Goal: Communication & Community: Answer question/provide support

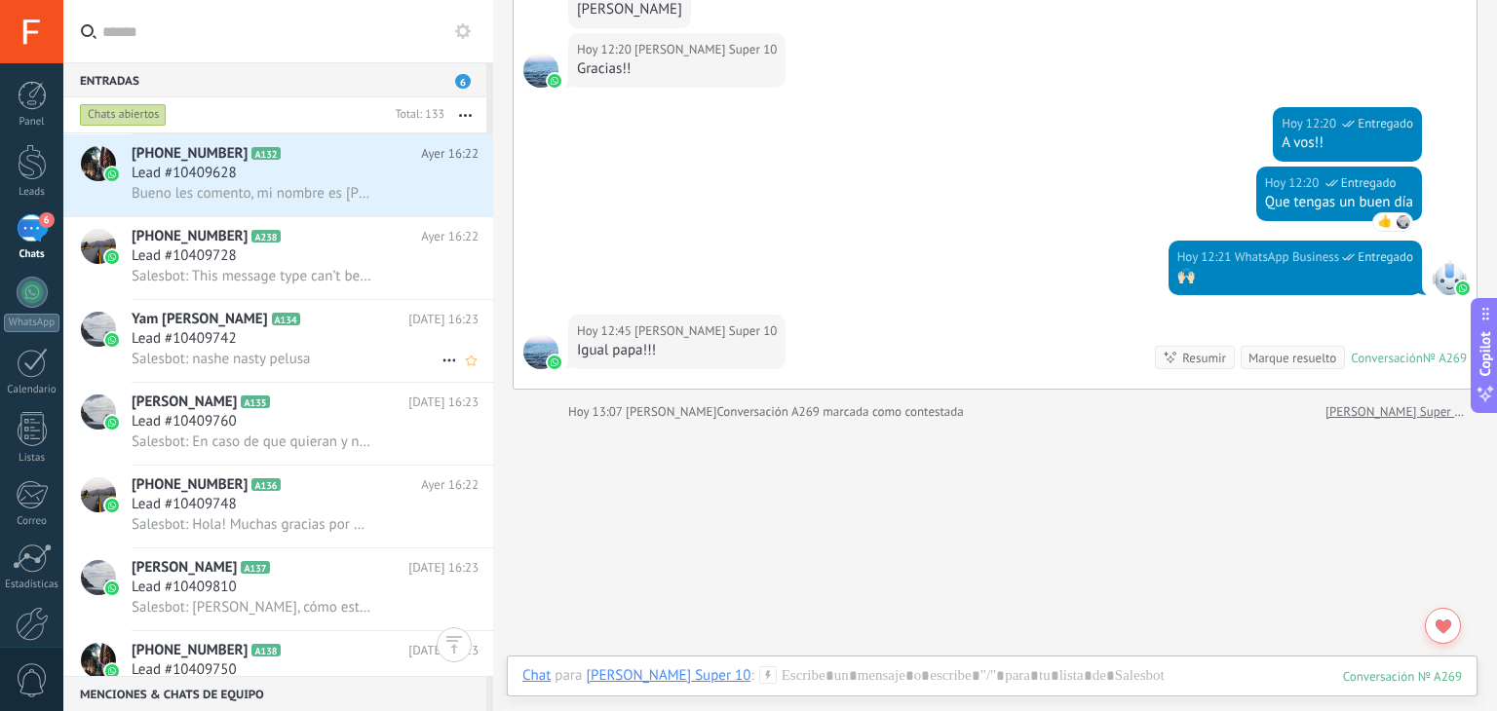
scroll to position [2759, 0]
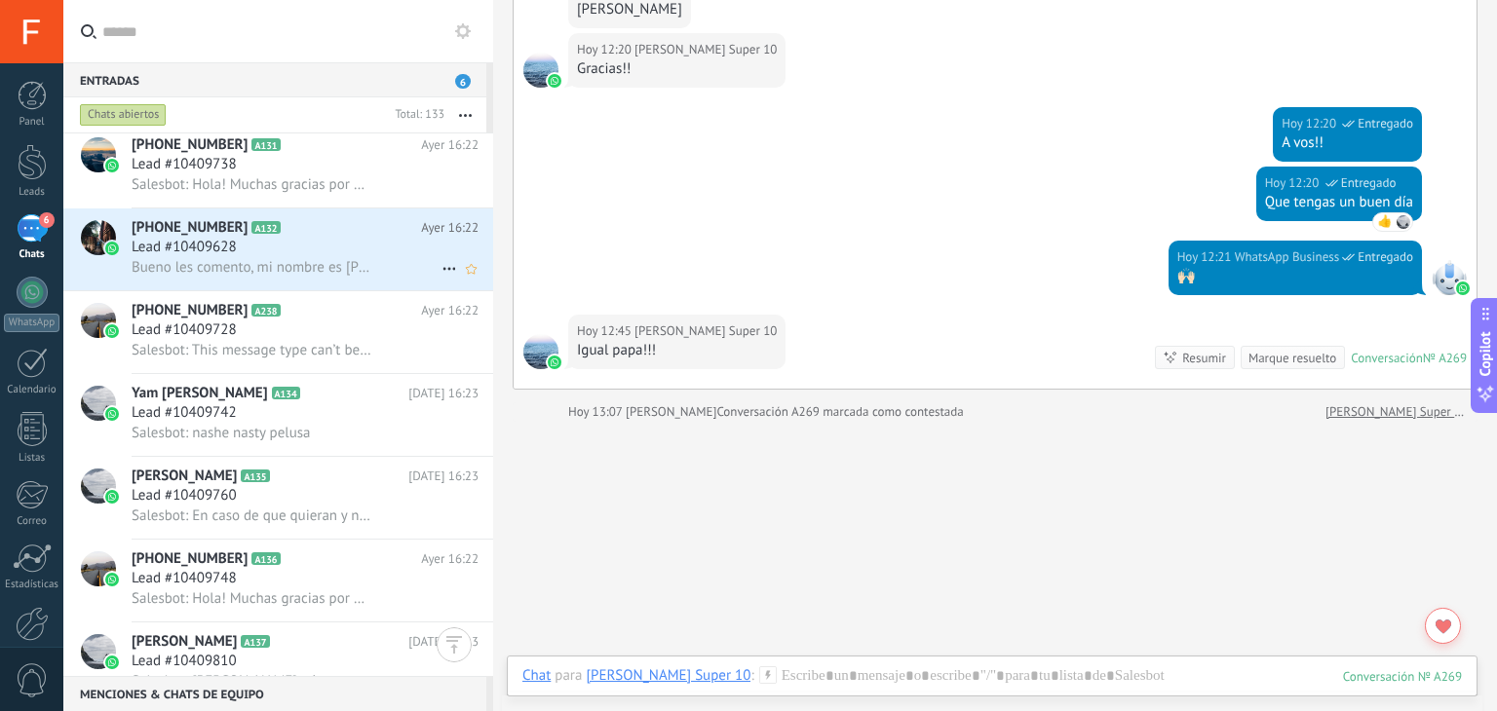
click at [447, 271] on icon at bounding box center [449, 268] width 23 height 23
click at [374, 488] on div at bounding box center [748, 355] width 1497 height 711
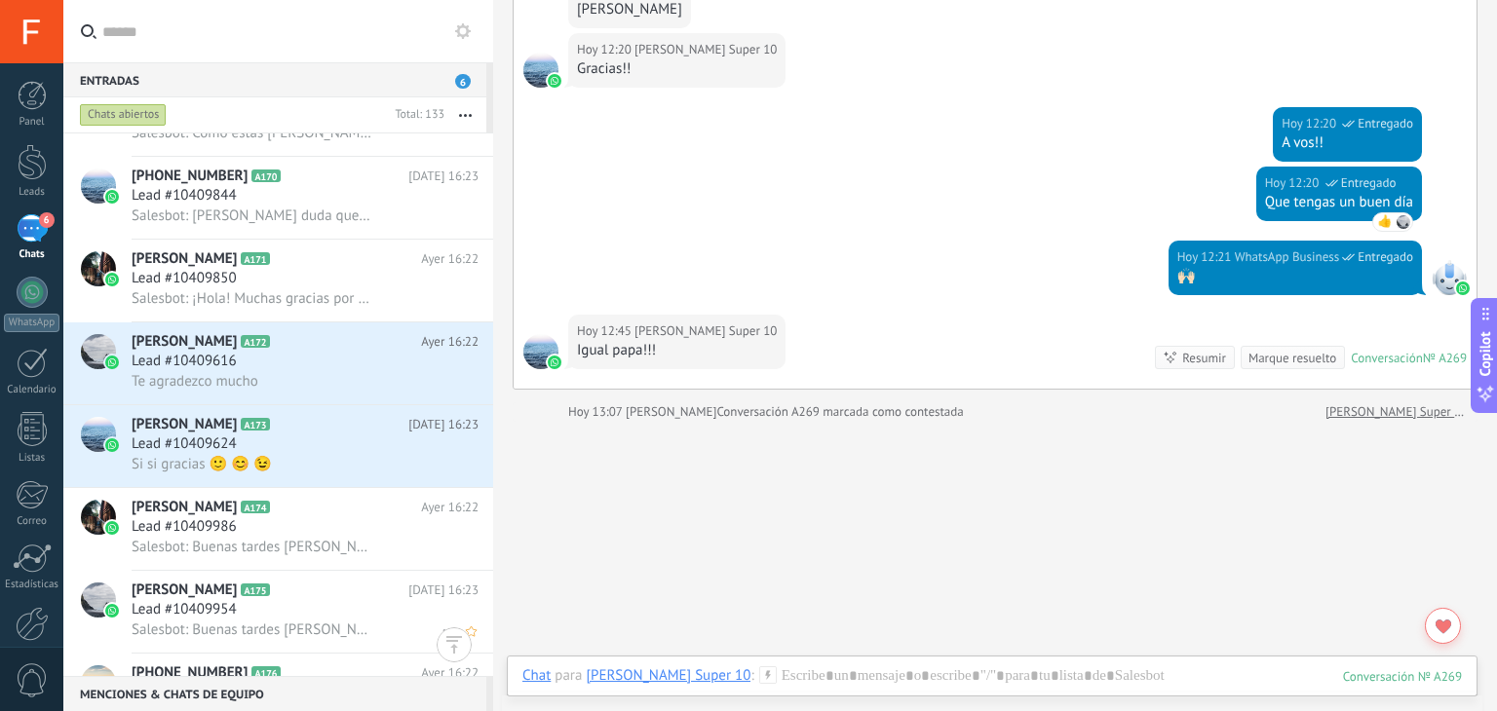
scroll to position [5292, 0]
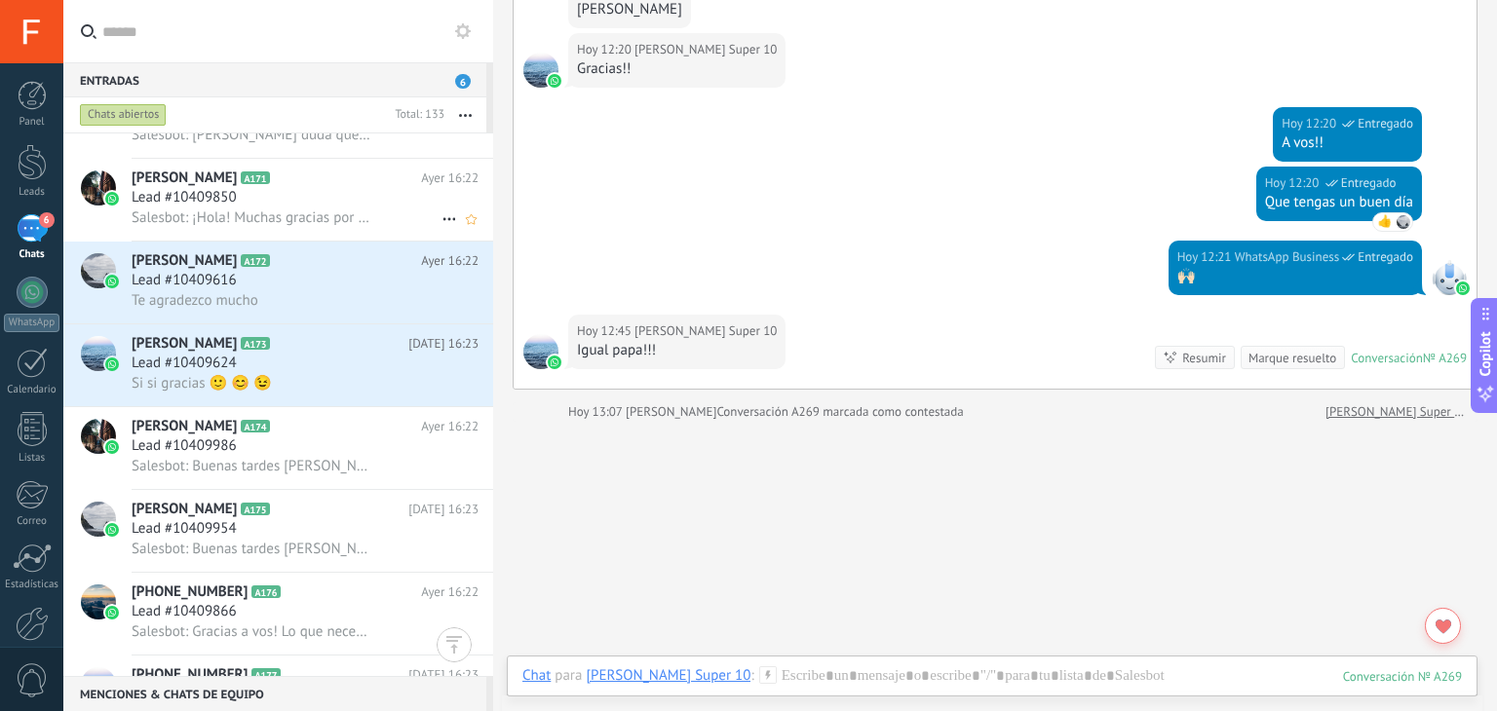
click at [358, 310] on div "Te agradezco mucho" at bounding box center [305, 300] width 347 height 20
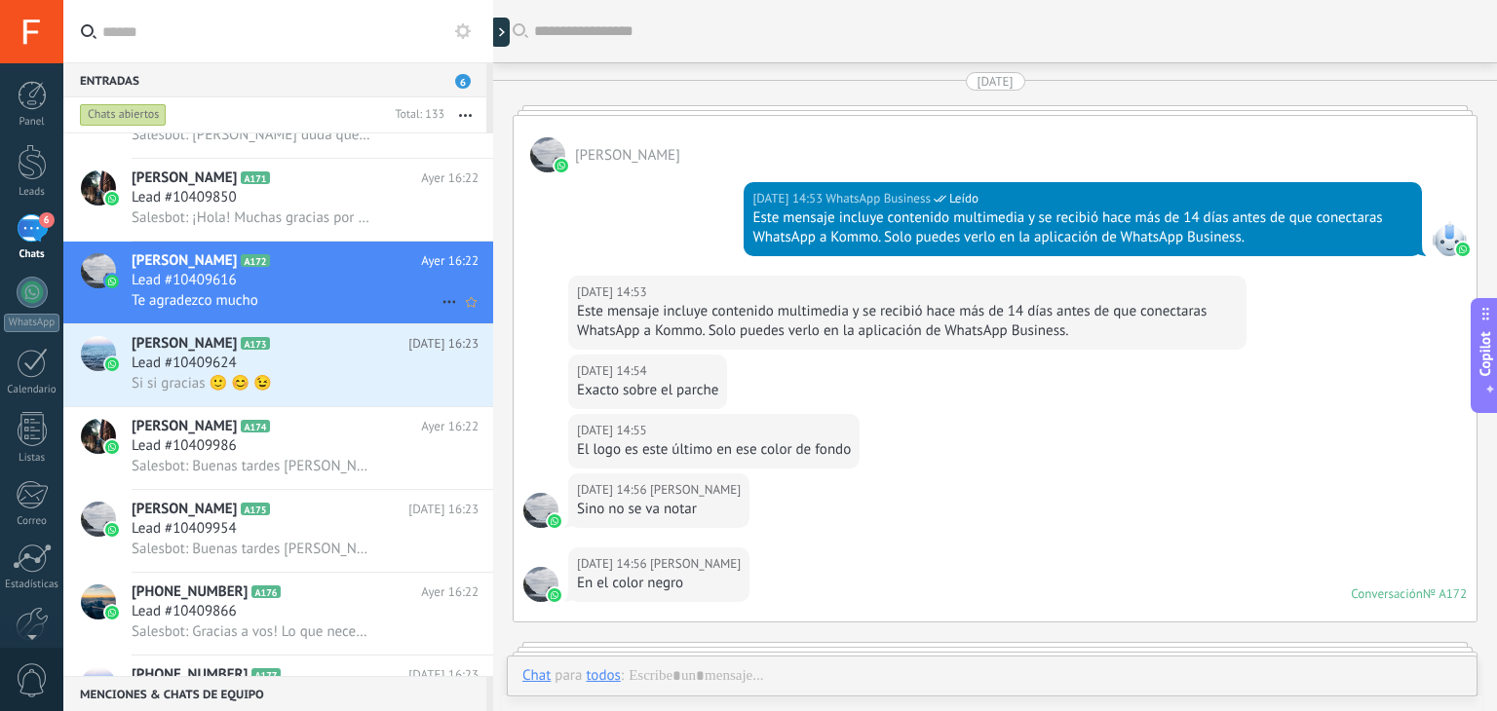
scroll to position [2612, 0]
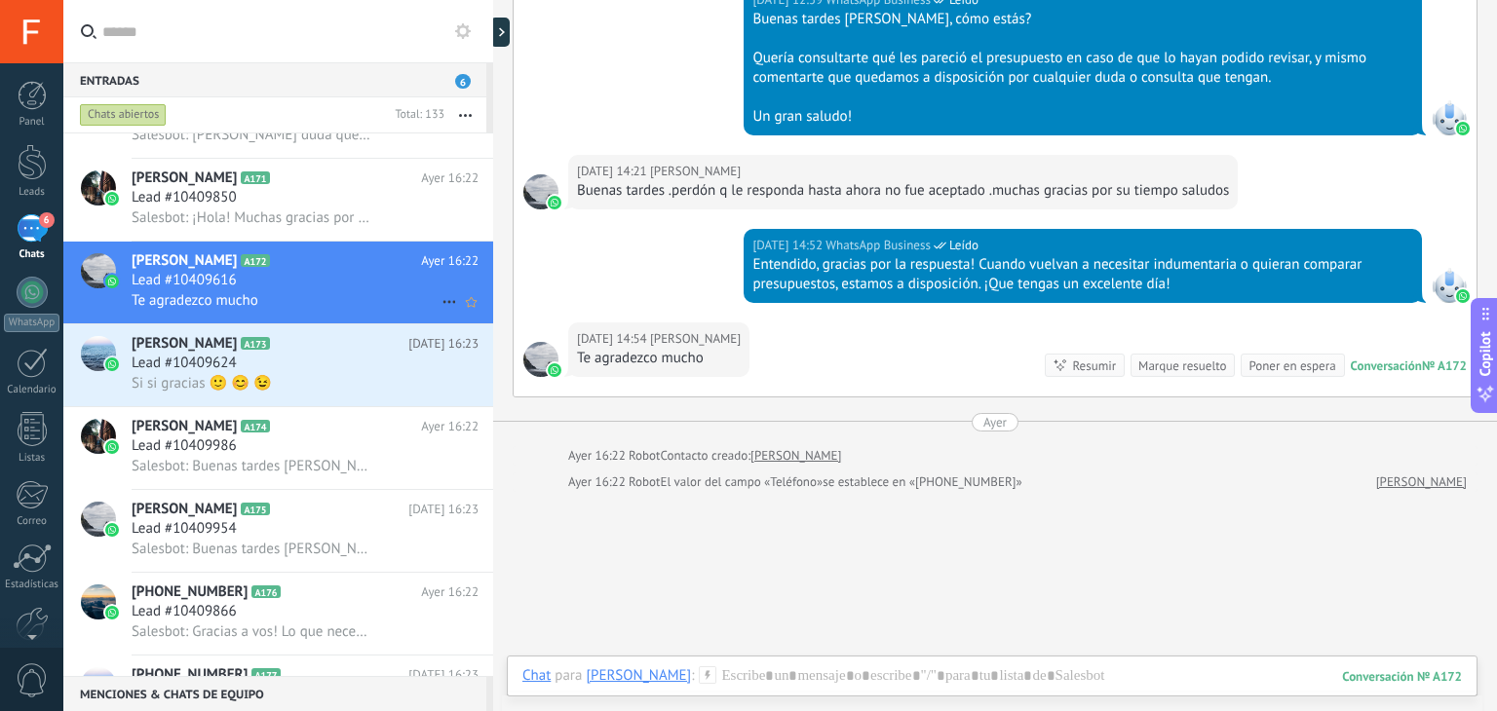
click at [438, 313] on icon at bounding box center [449, 301] width 23 height 23
click at [453, 321] on use at bounding box center [455, 320] width 14 height 8
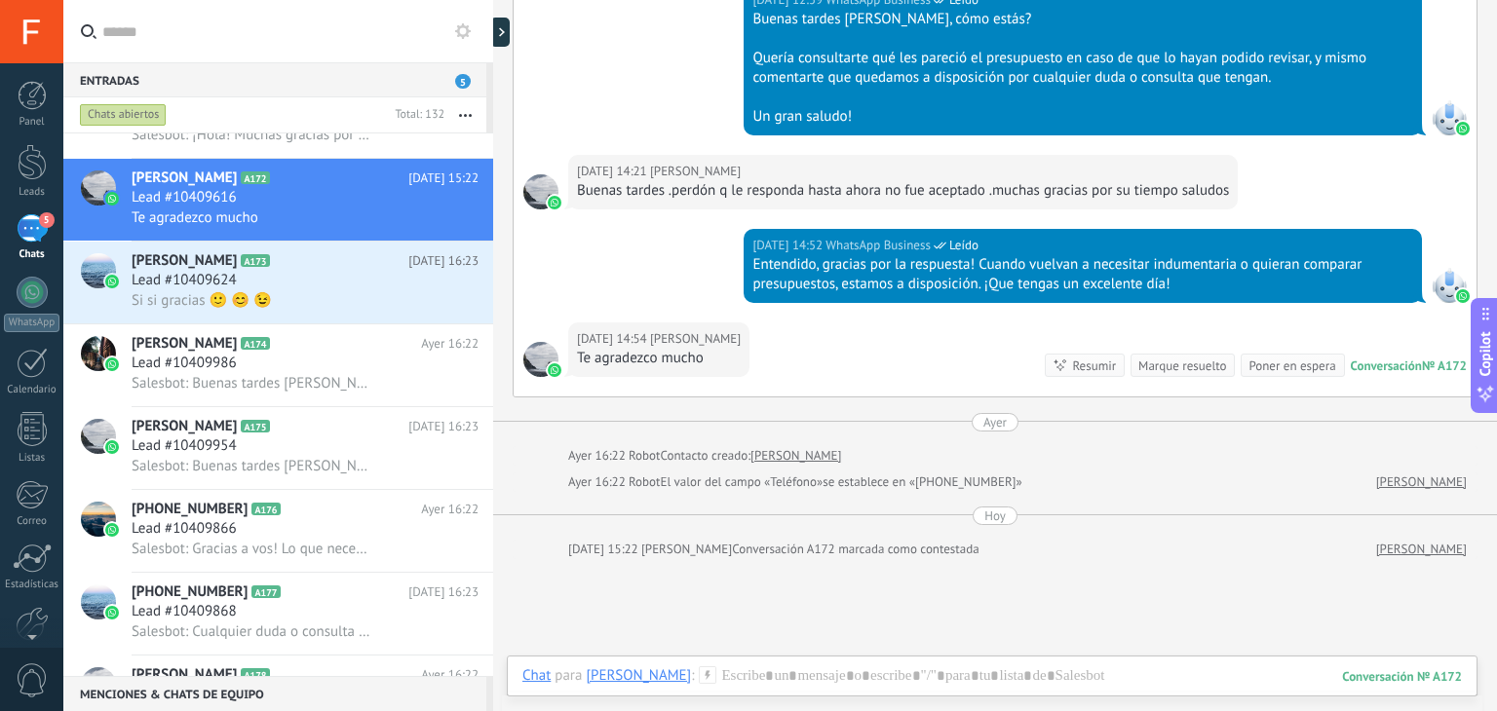
scroll to position [2680, 0]
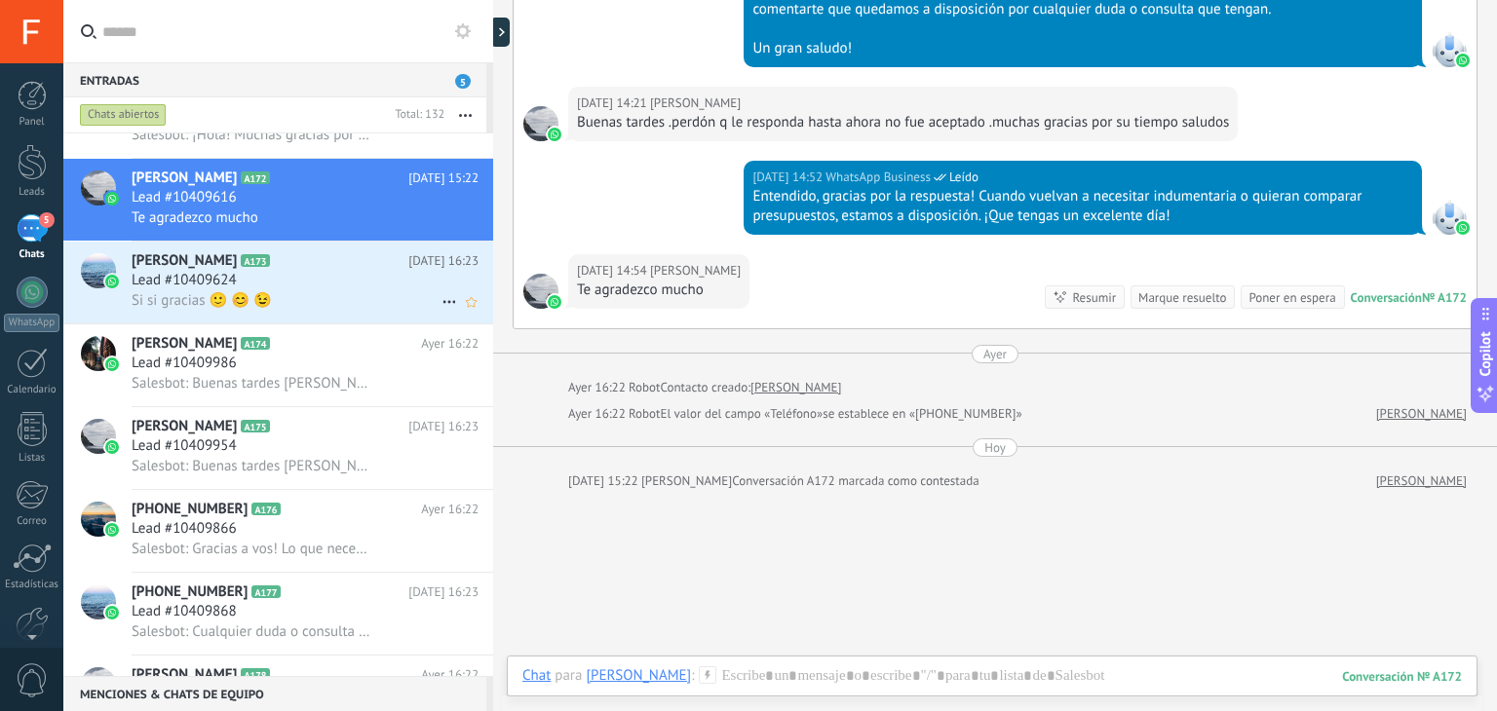
click at [323, 309] on div "Si si gracias 🙂 😊 😉" at bounding box center [305, 300] width 347 height 20
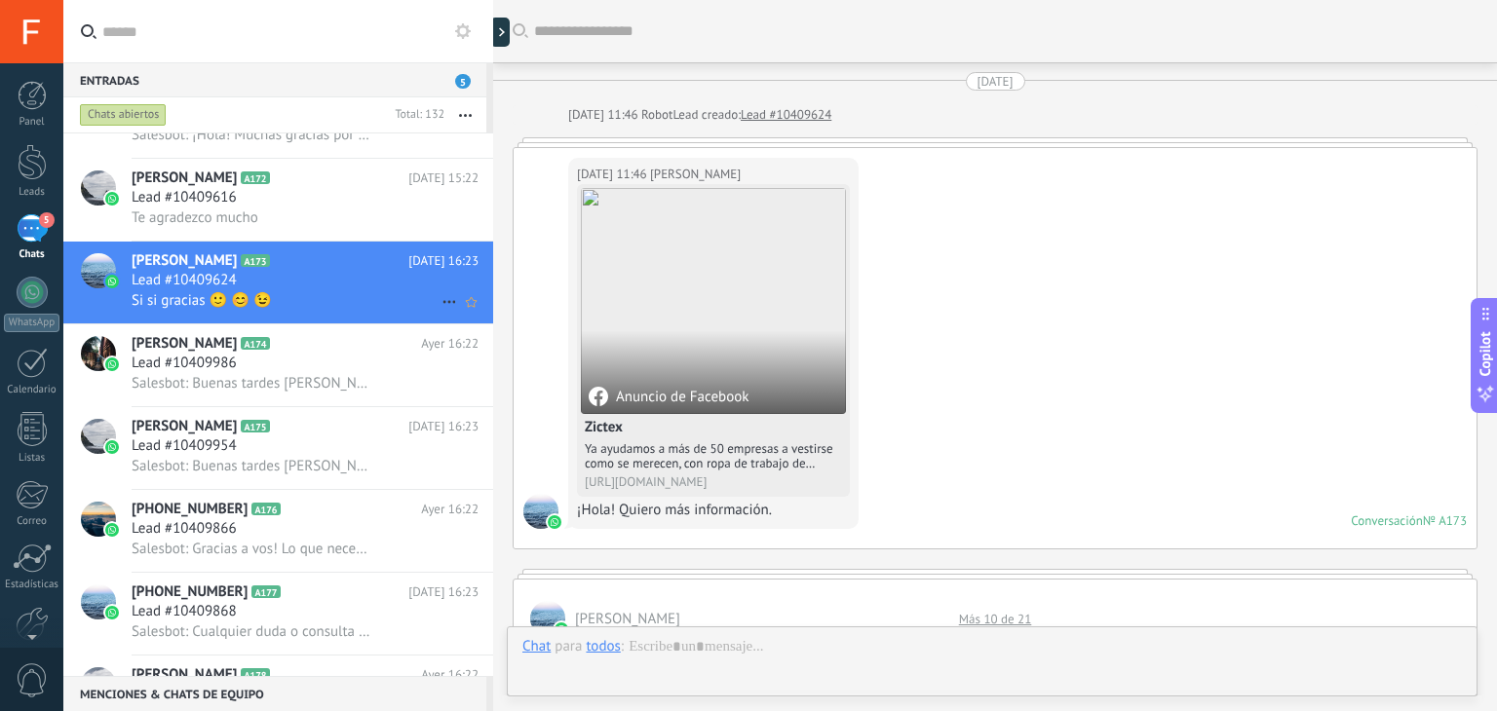
scroll to position [1750, 0]
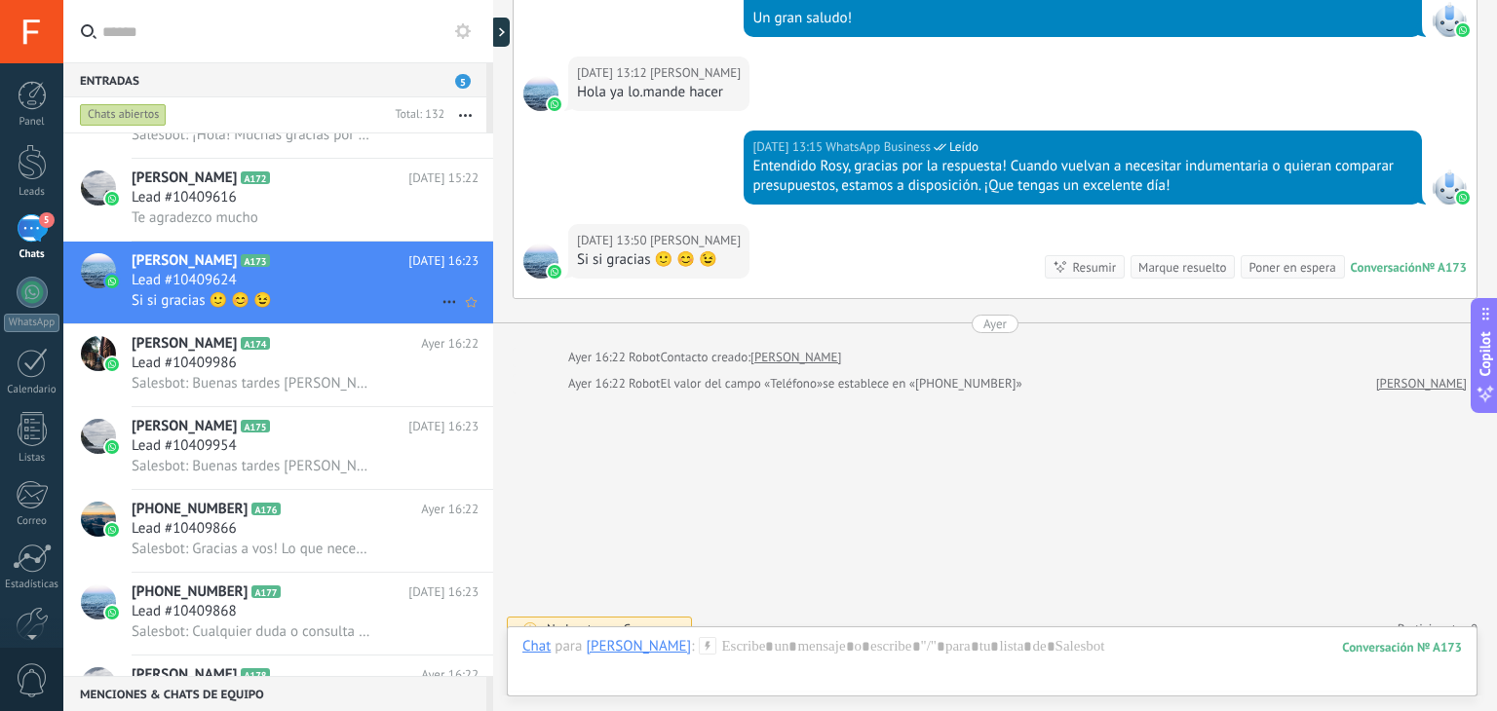
click at [438, 314] on icon at bounding box center [449, 301] width 23 height 23
click at [468, 318] on div "[PERSON_NAME] respondió" at bounding box center [543, 319] width 193 height 39
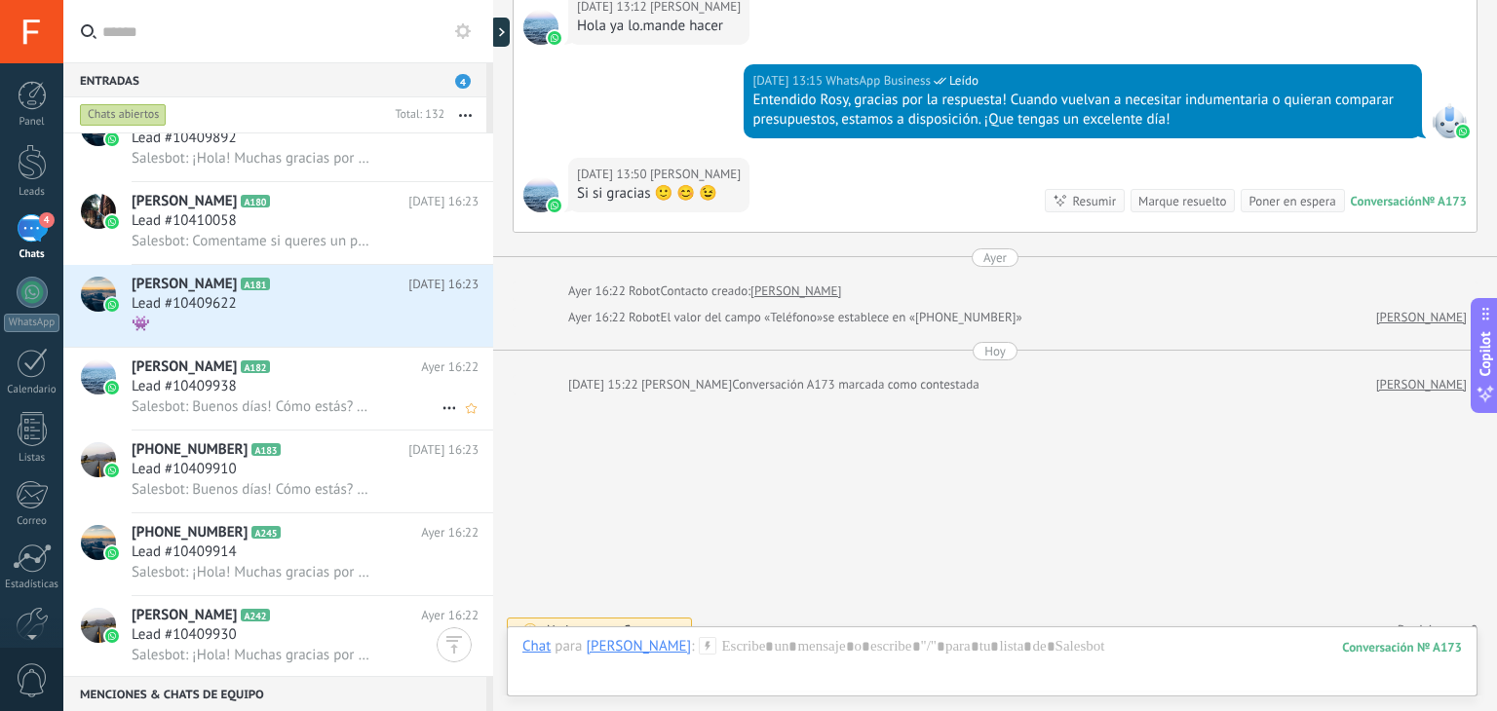
scroll to position [6017, 0]
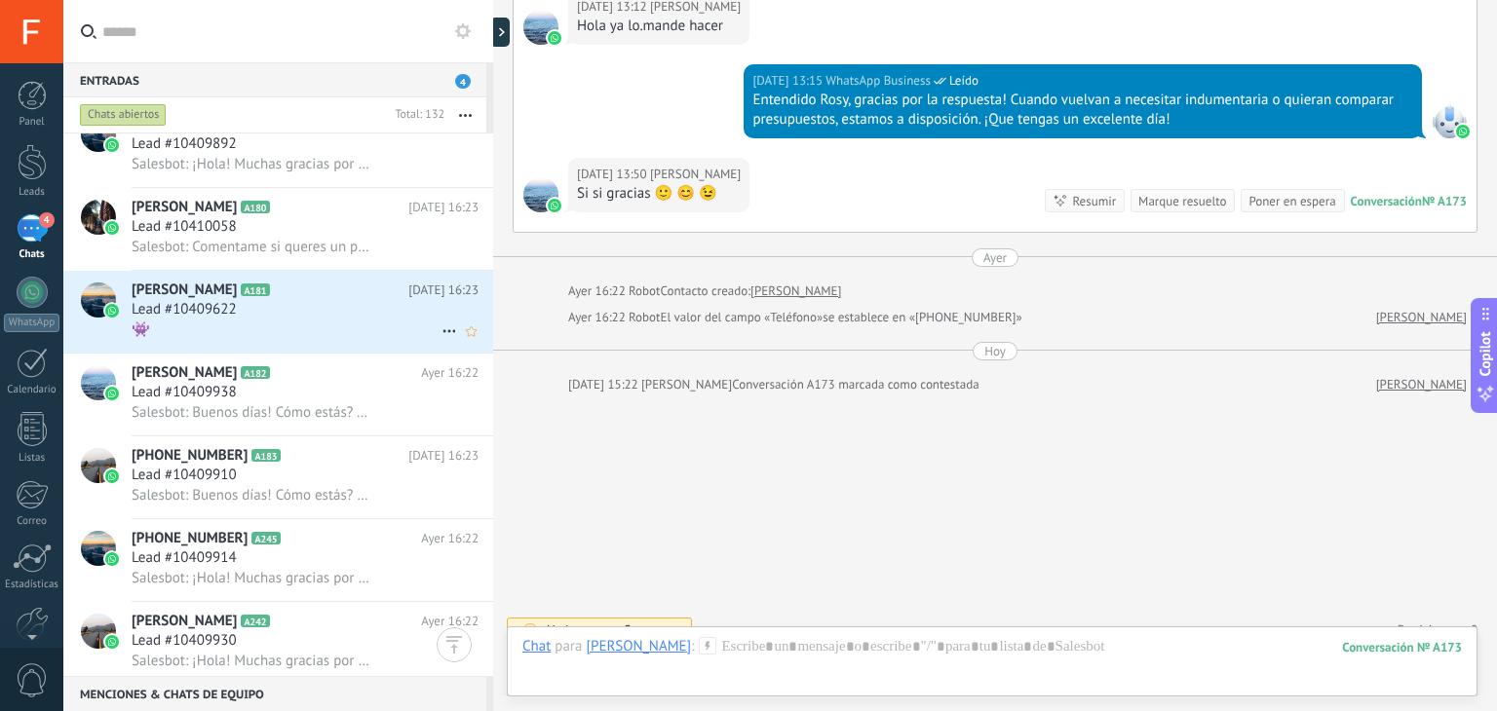
click at [334, 333] on div "👾" at bounding box center [305, 330] width 347 height 20
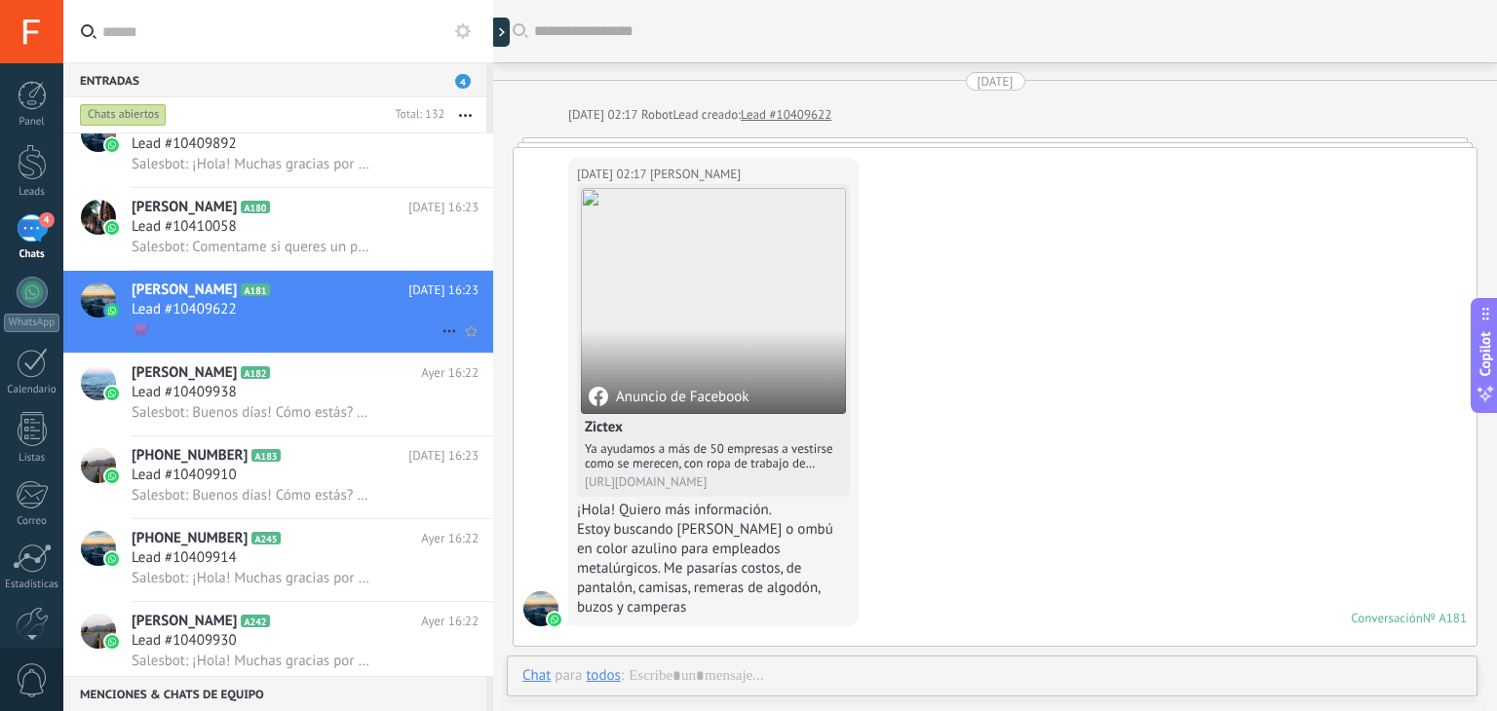
scroll to position [1575, 0]
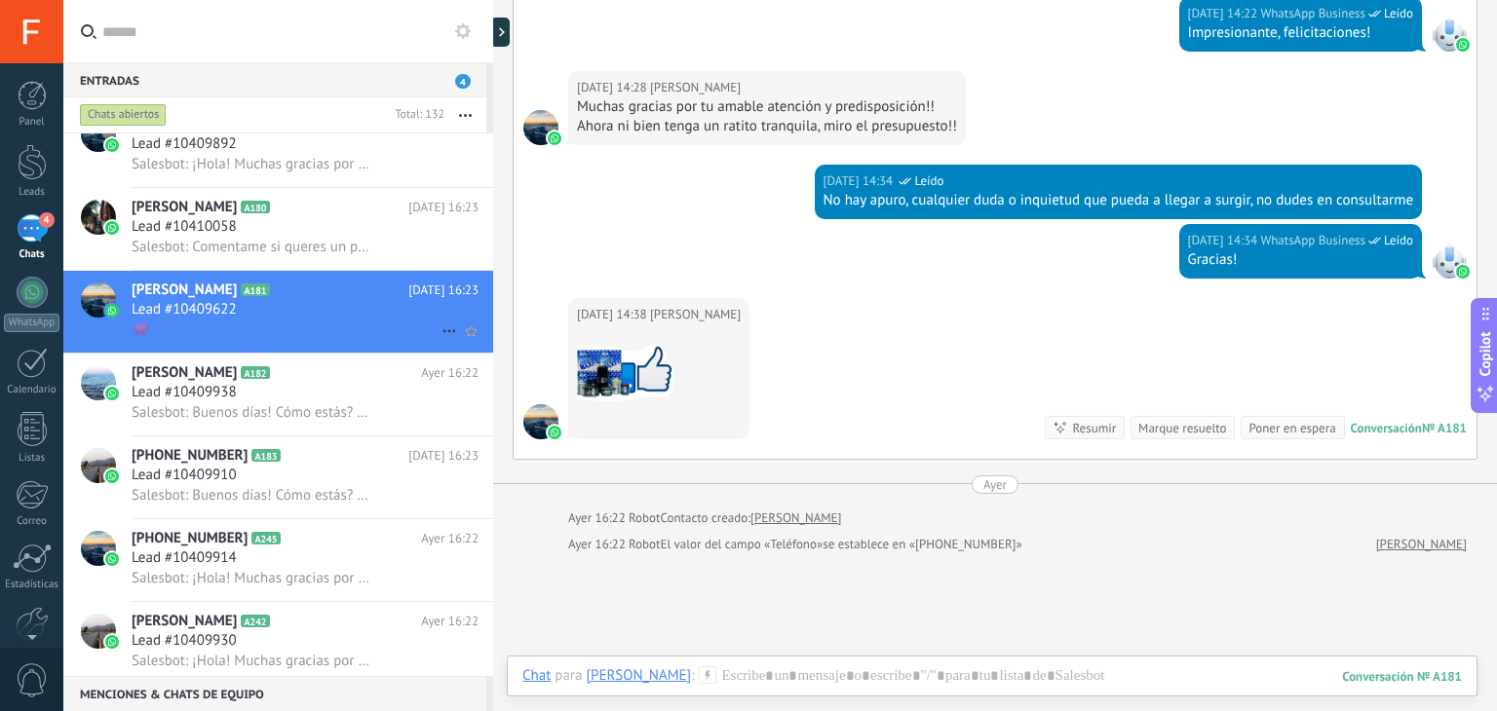
click at [441, 340] on icon at bounding box center [449, 331] width 23 height 23
click at [465, 356] on div "[PERSON_NAME] respondió" at bounding box center [543, 348] width 193 height 39
click at [308, 403] on div "Lead #10409938" at bounding box center [305, 392] width 347 height 19
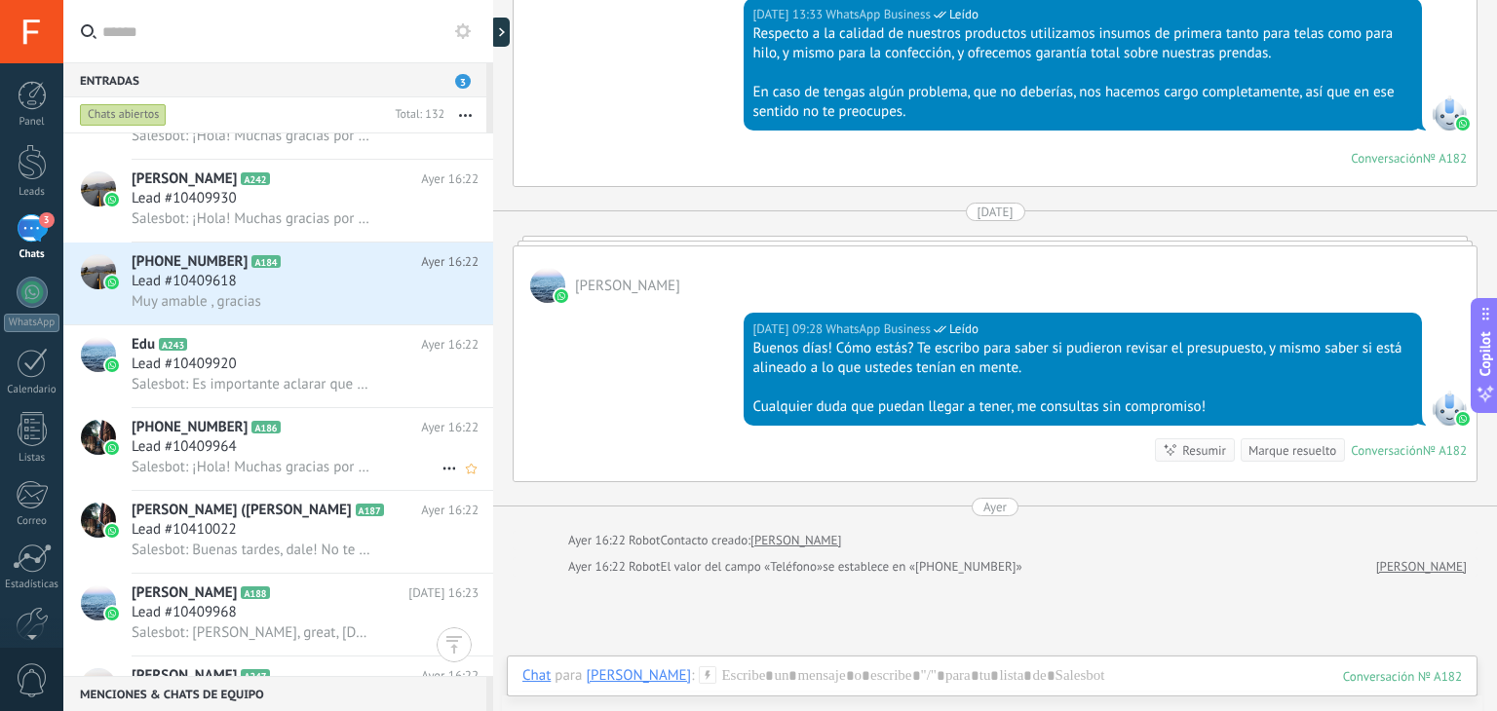
scroll to position [6435, 0]
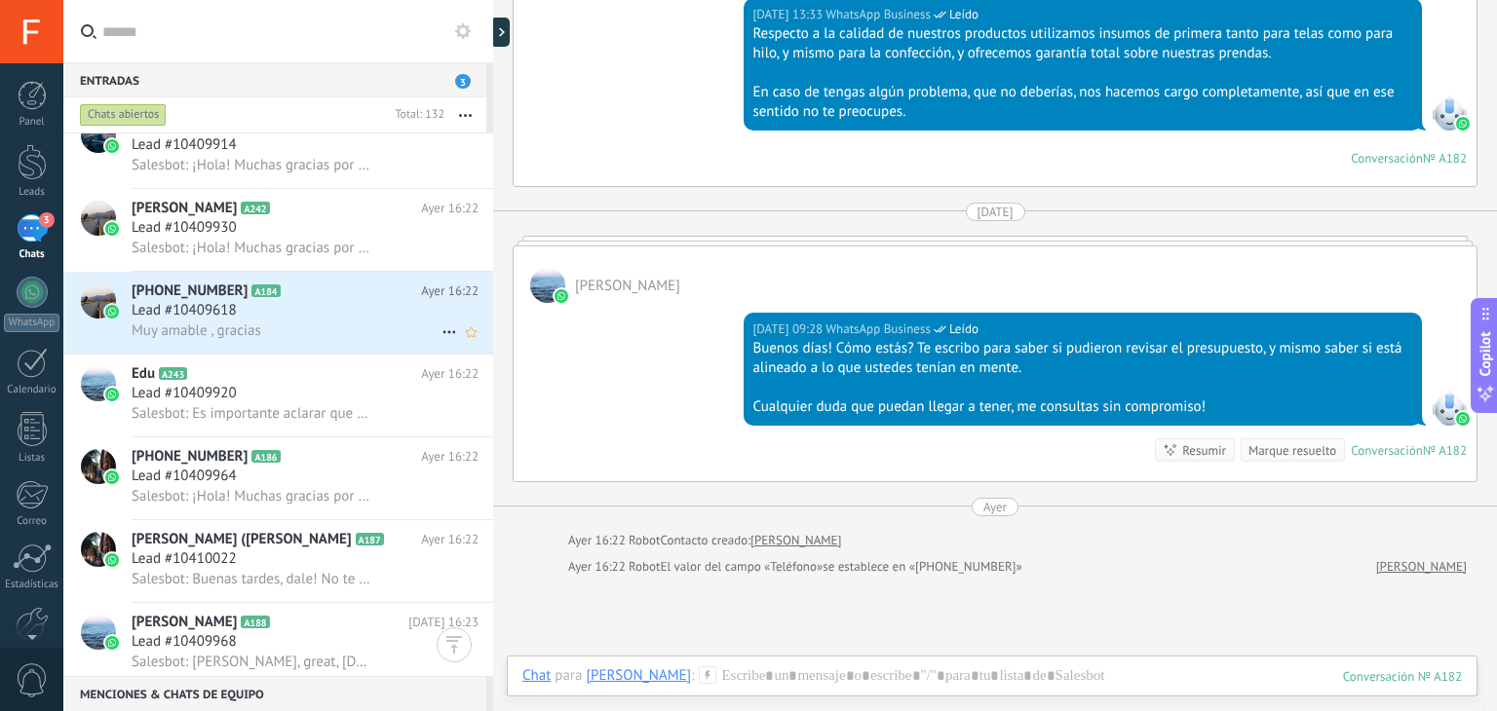
click at [327, 321] on div "Lead #10409618" at bounding box center [305, 310] width 347 height 19
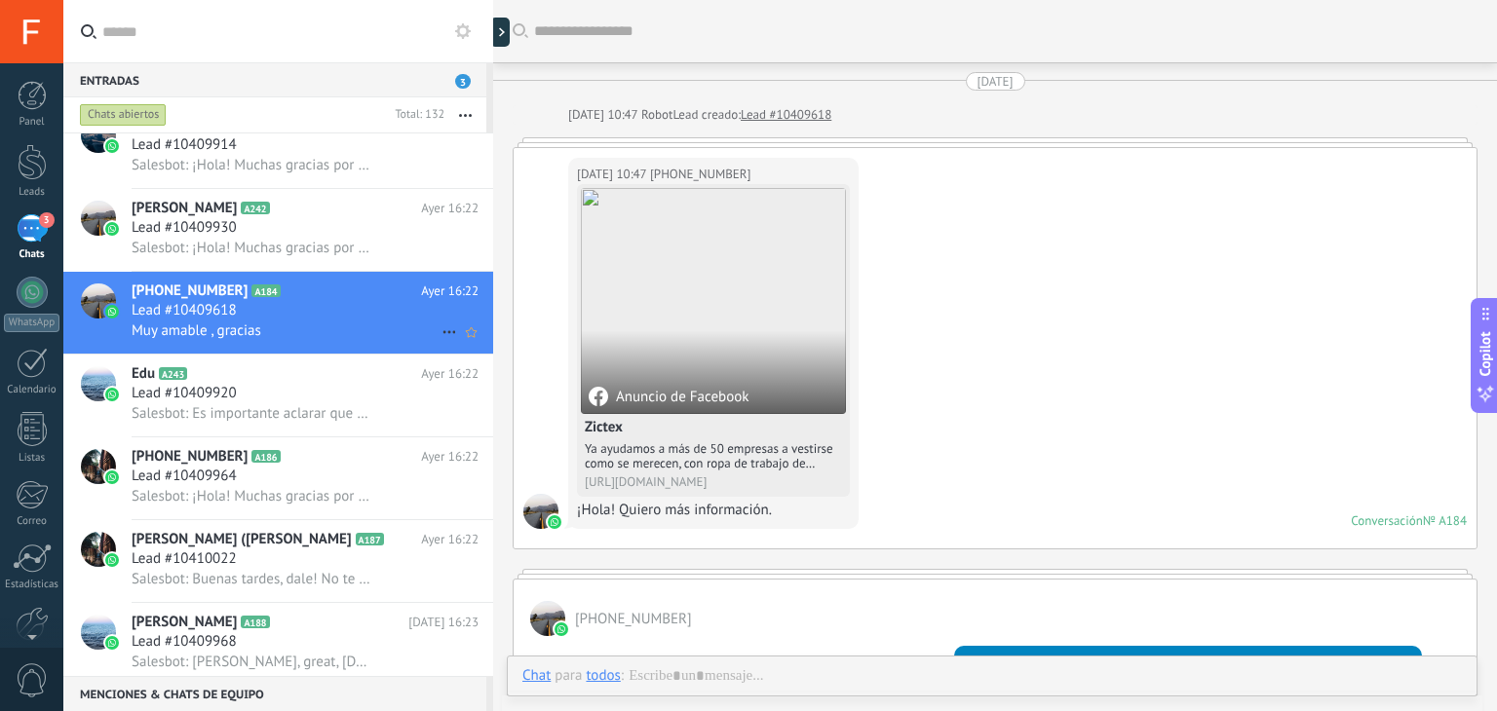
scroll to position [2822, 0]
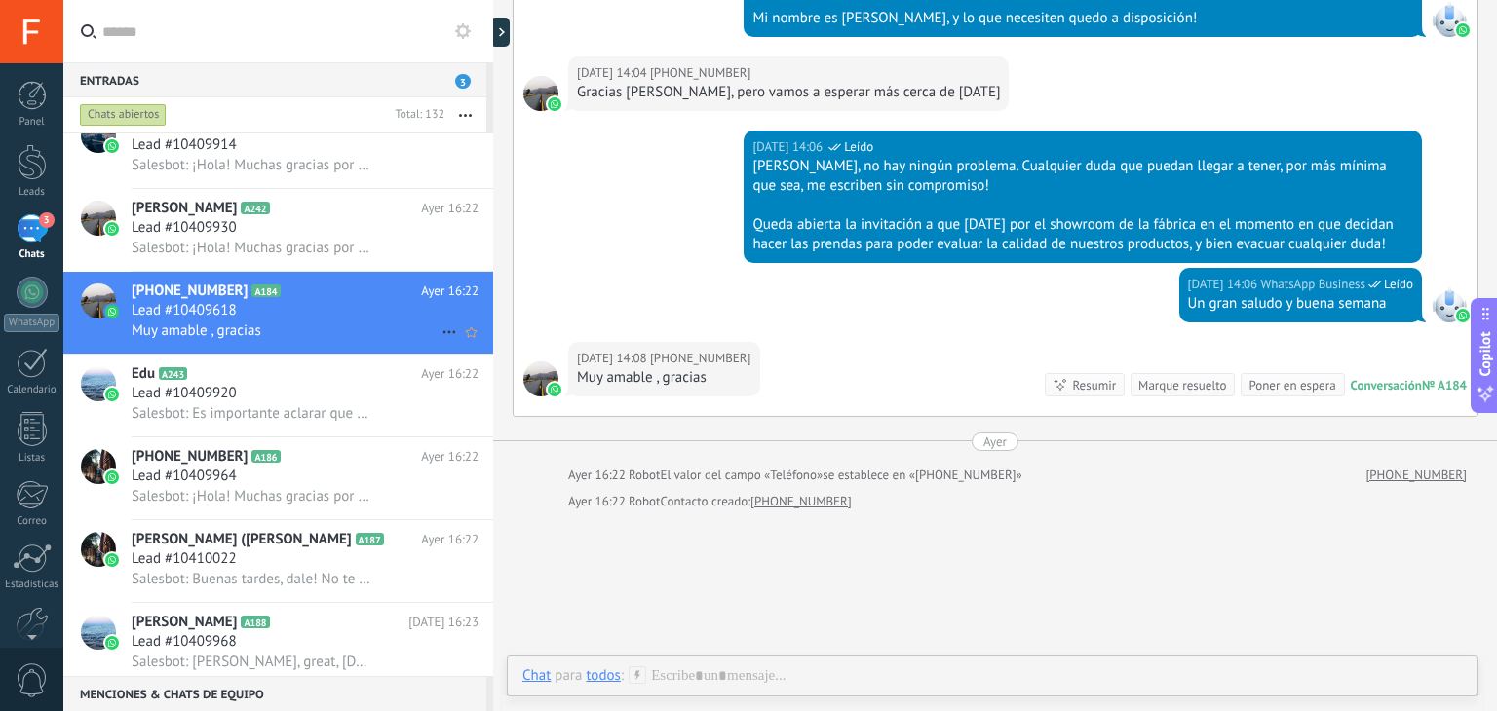
click at [442, 334] on use at bounding box center [448, 332] width 13 height 3
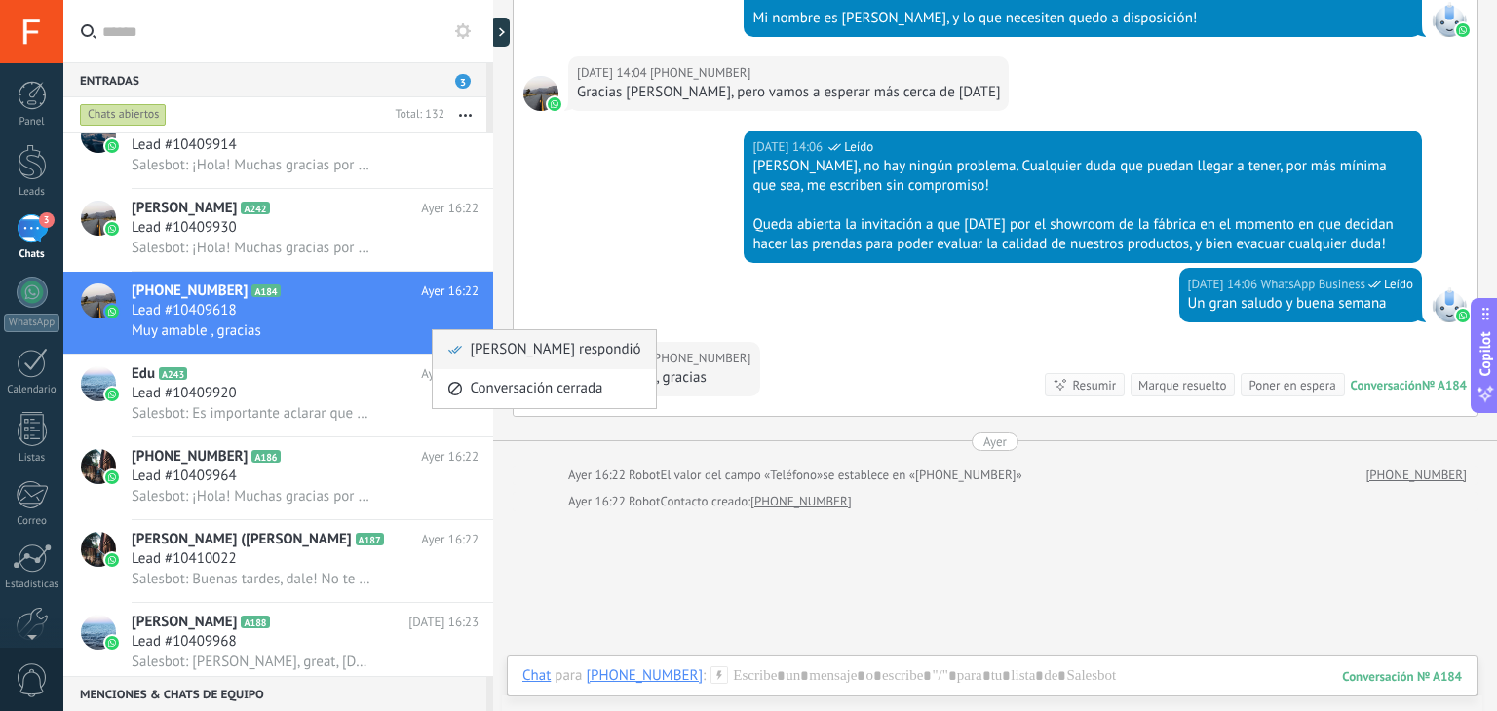
click at [467, 347] on div "[PERSON_NAME] respondió" at bounding box center [543, 349] width 193 height 39
click at [363, 400] on div "Lead #10409920" at bounding box center [305, 393] width 347 height 19
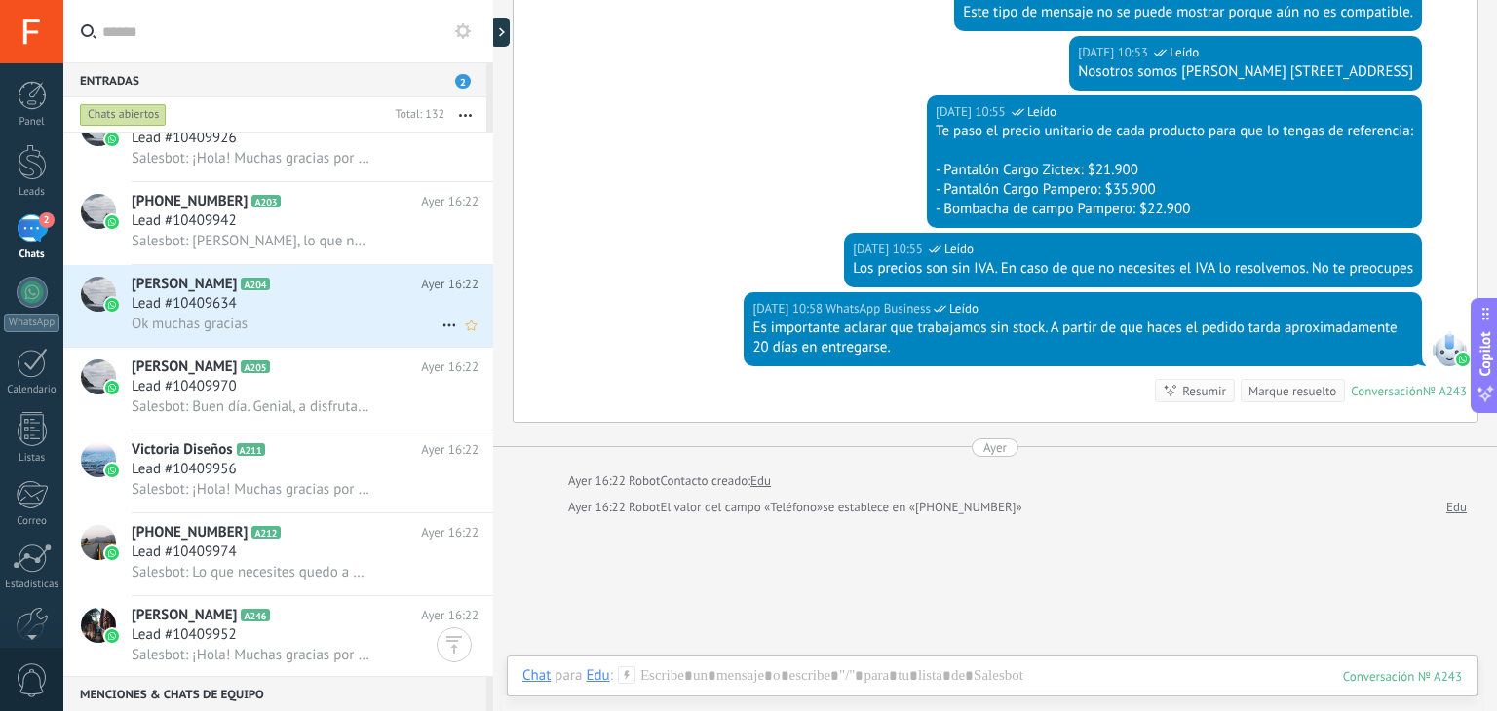
scroll to position [7967, 0]
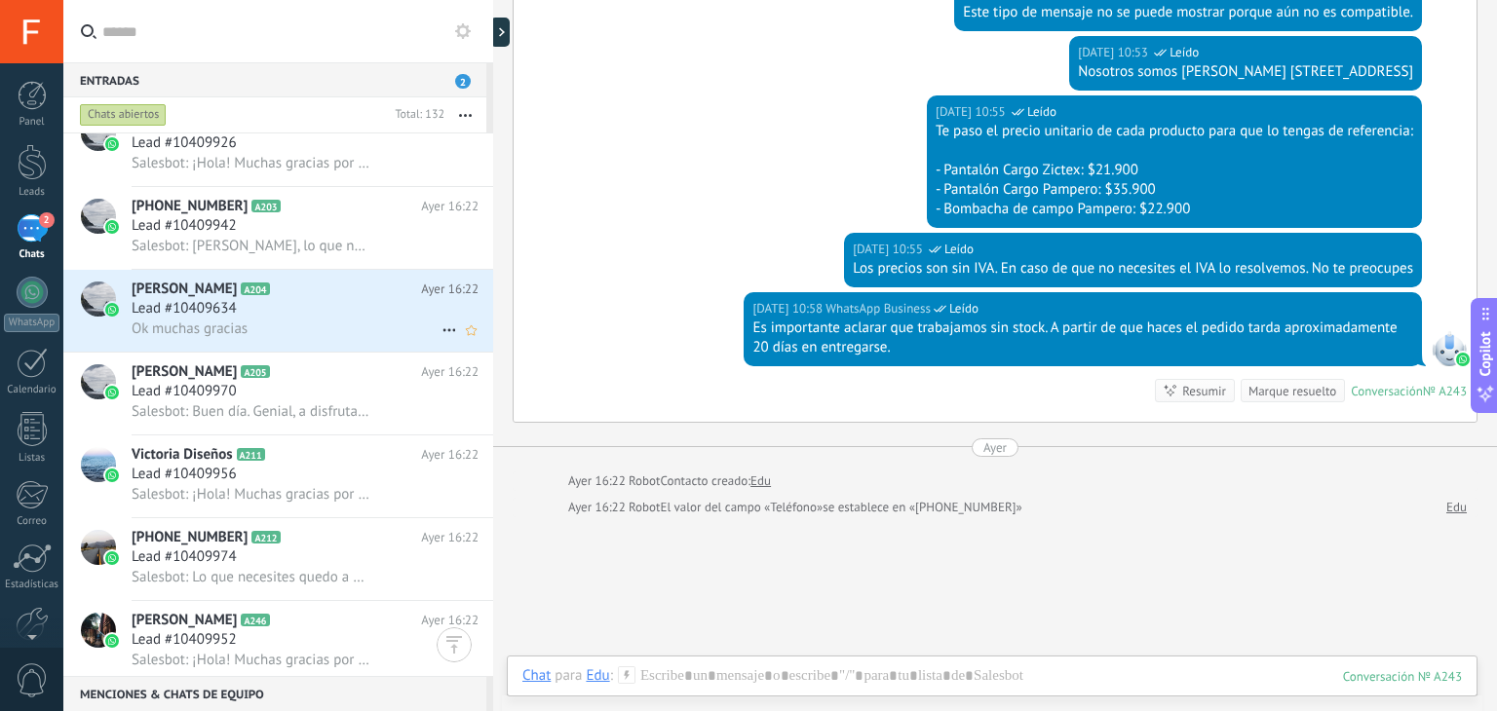
click at [362, 339] on div "Ok muchas gracias" at bounding box center [305, 329] width 347 height 20
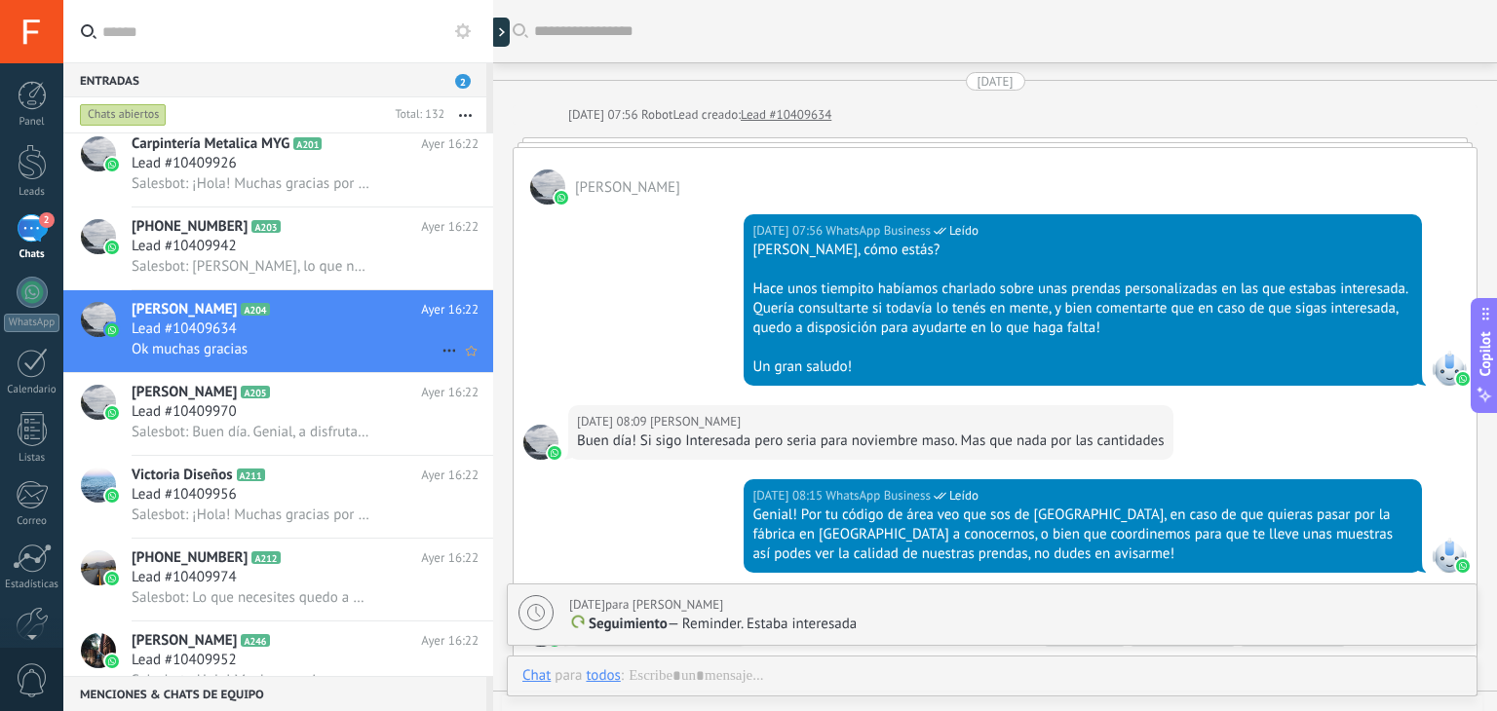
scroll to position [273, 0]
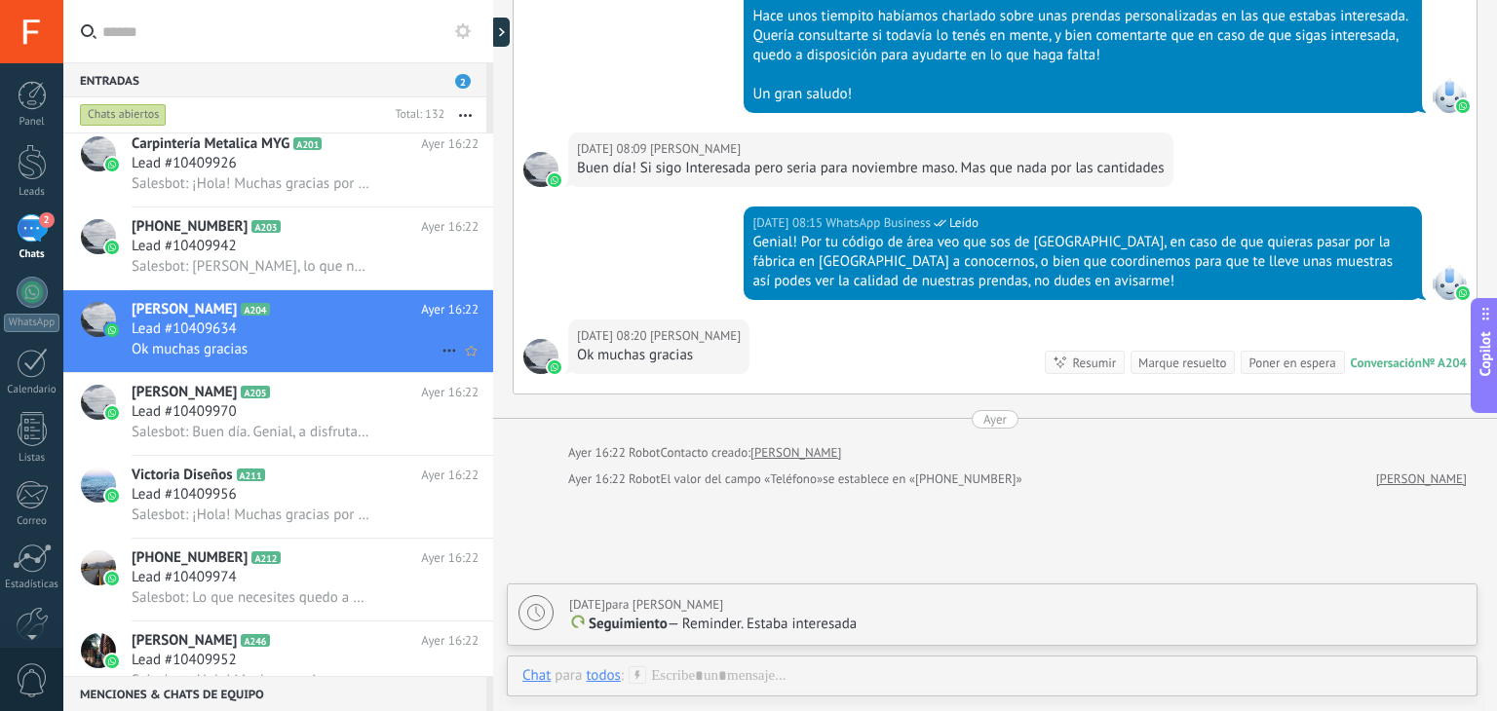
click at [442, 353] on use at bounding box center [448, 351] width 13 height 3
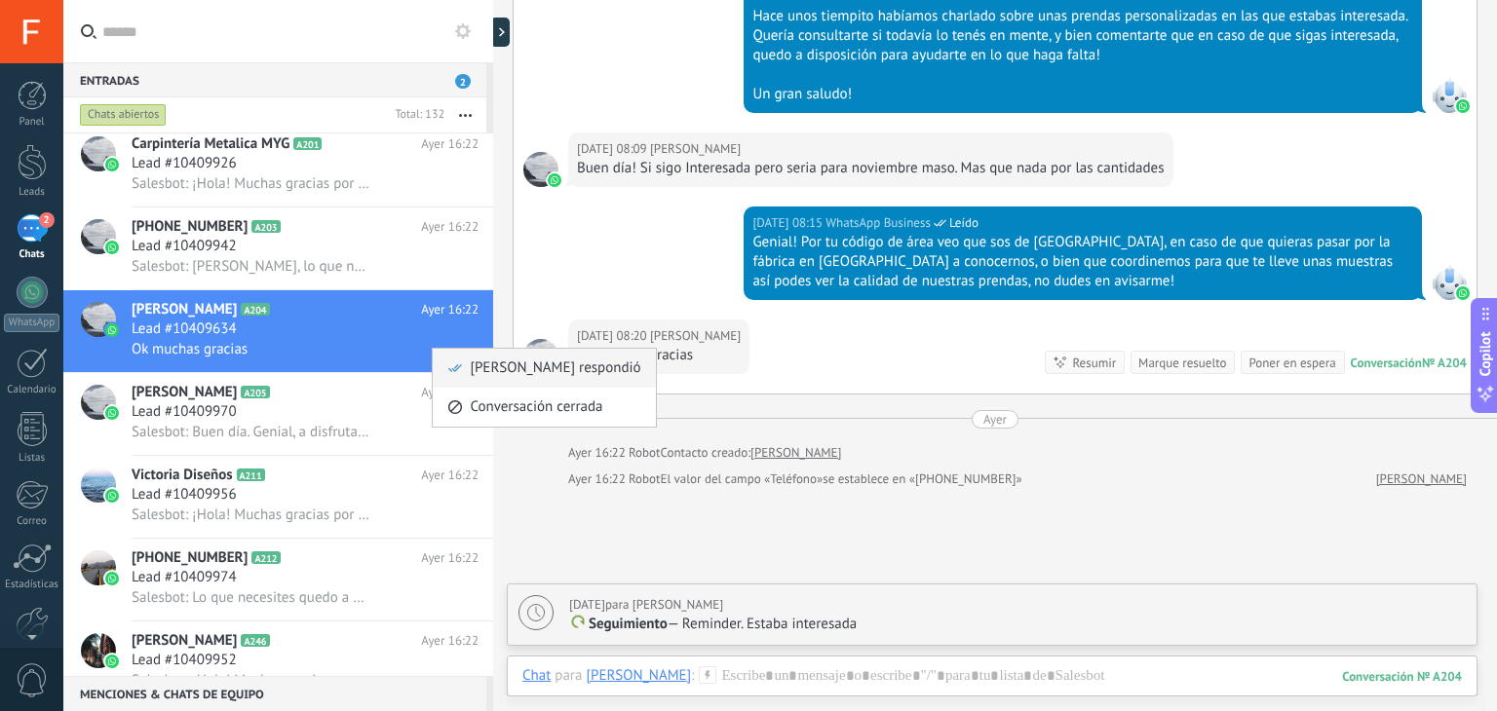
click at [451, 374] on icon at bounding box center [455, 369] width 14 height 14
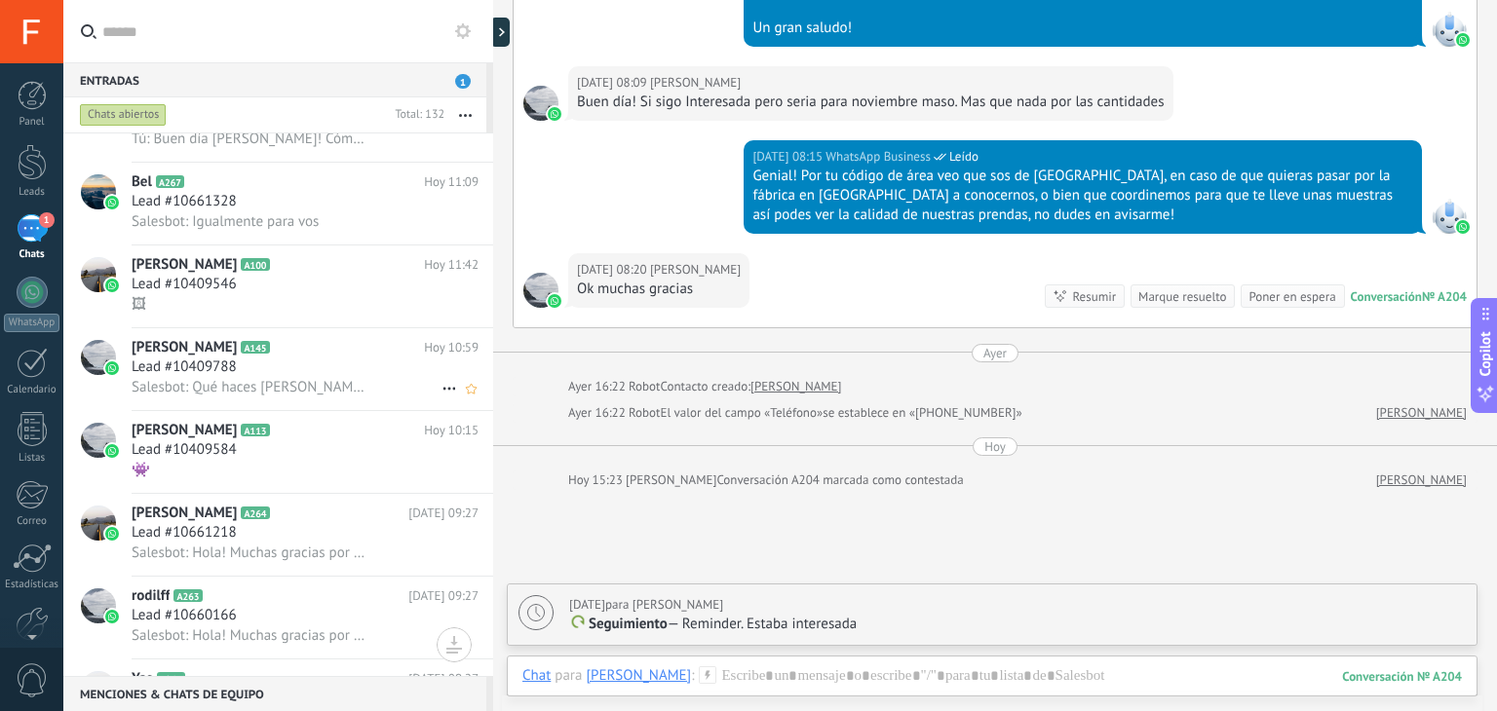
scroll to position [0, 0]
